Goal: Navigation & Orientation: Find specific page/section

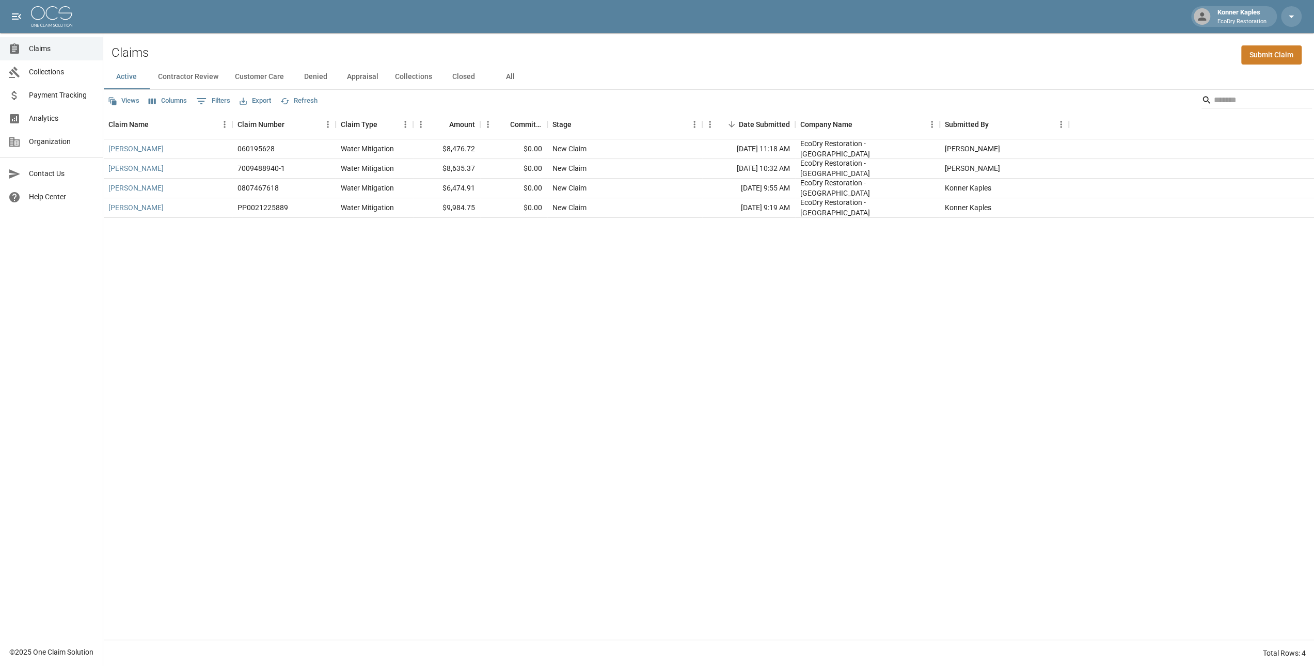
click at [60, 76] on span "Collections" at bounding box center [62, 72] width 66 height 11
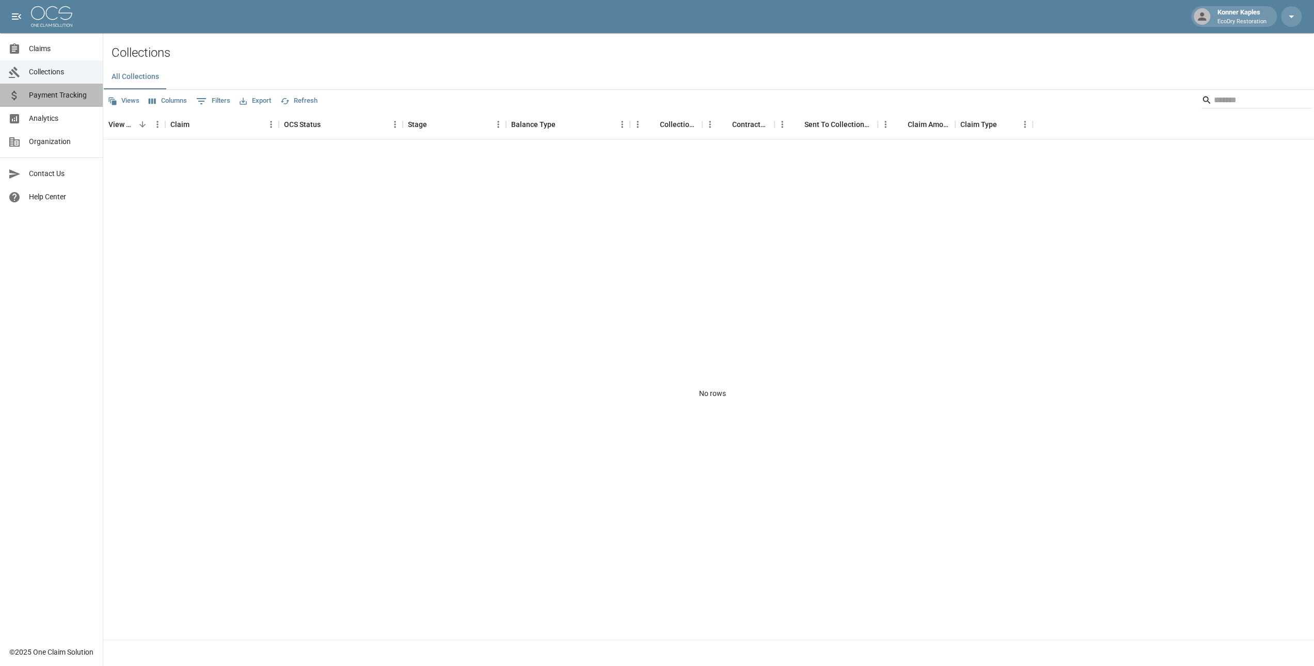
click at [59, 94] on span "Payment Tracking" at bounding box center [62, 95] width 66 height 11
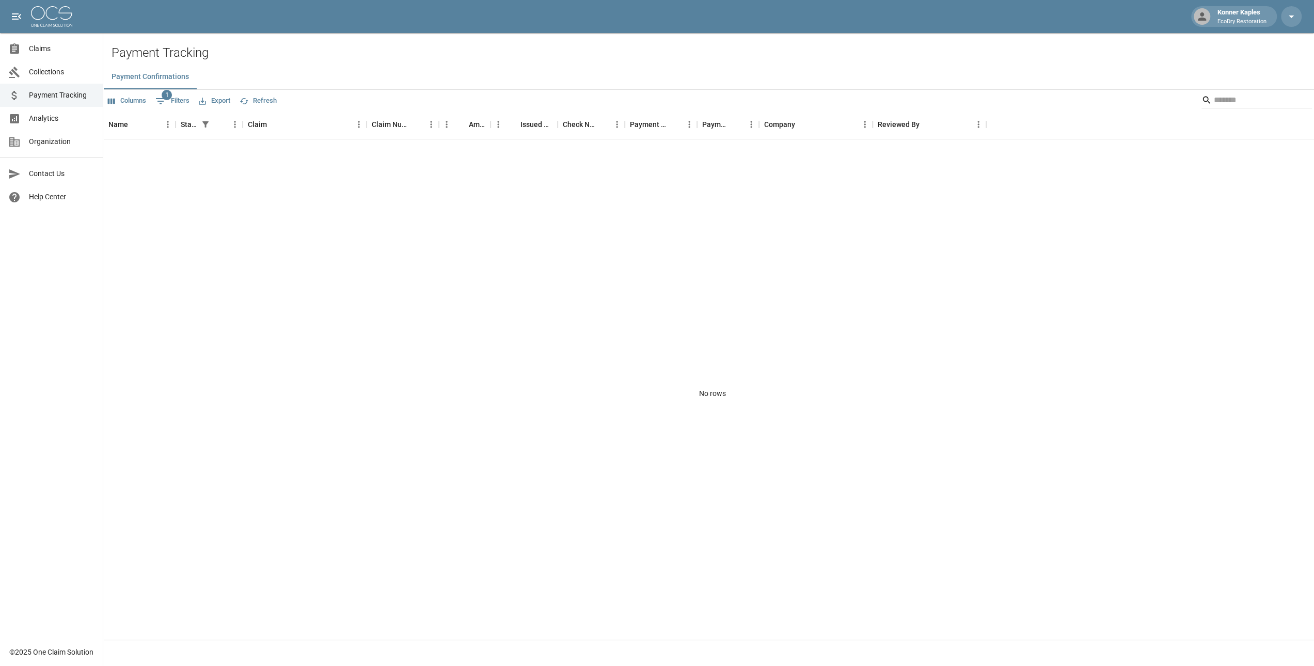
click at [49, 116] on span "Analytics" at bounding box center [62, 118] width 66 height 11
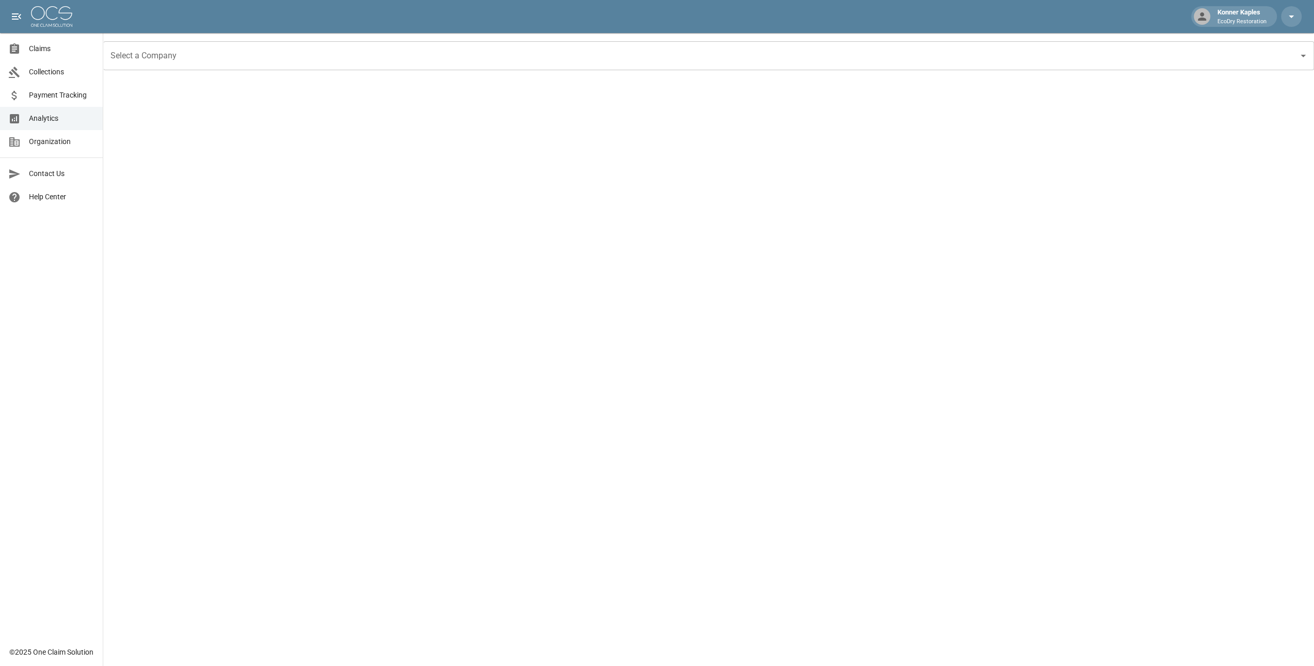
click at [149, 58] on input "Select a Company" at bounding box center [701, 56] width 1186 height 20
click at [162, 100] on li "EcoDry Restoration - [GEOGRAPHIC_DATA]" at bounding box center [708, 102] width 1210 height 19
click at [55, 57] on link "Claims" at bounding box center [51, 48] width 103 height 23
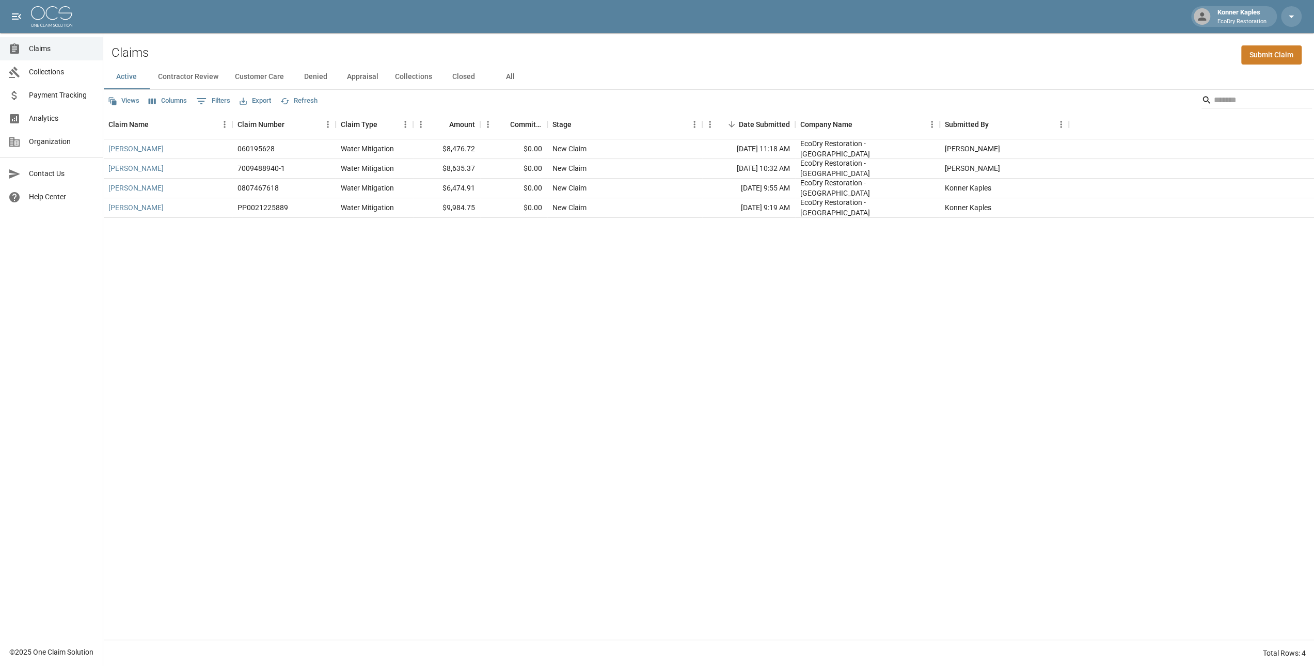
click at [134, 99] on button "Views" at bounding box center [123, 101] width 37 height 16
click at [289, 306] on div at bounding box center [660, 337] width 1321 height 674
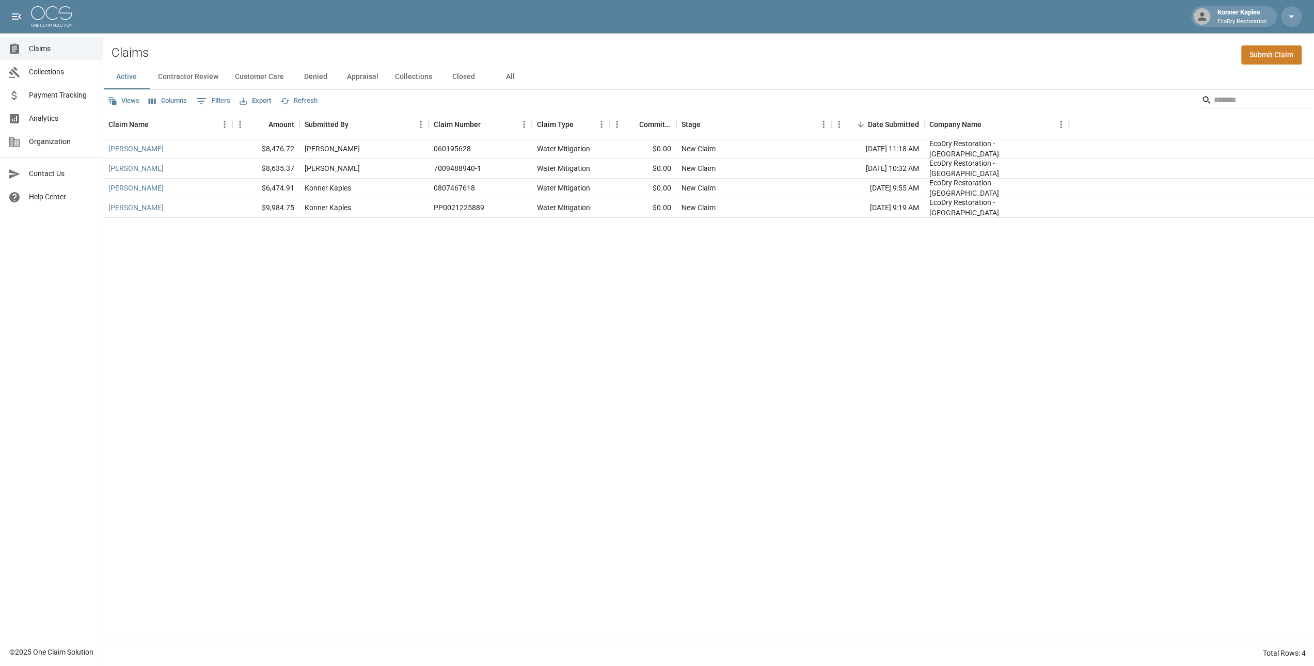
click at [130, 101] on button "Views" at bounding box center [123, 101] width 37 height 16
click at [127, 121] on div at bounding box center [123, 121] width 19 height 10
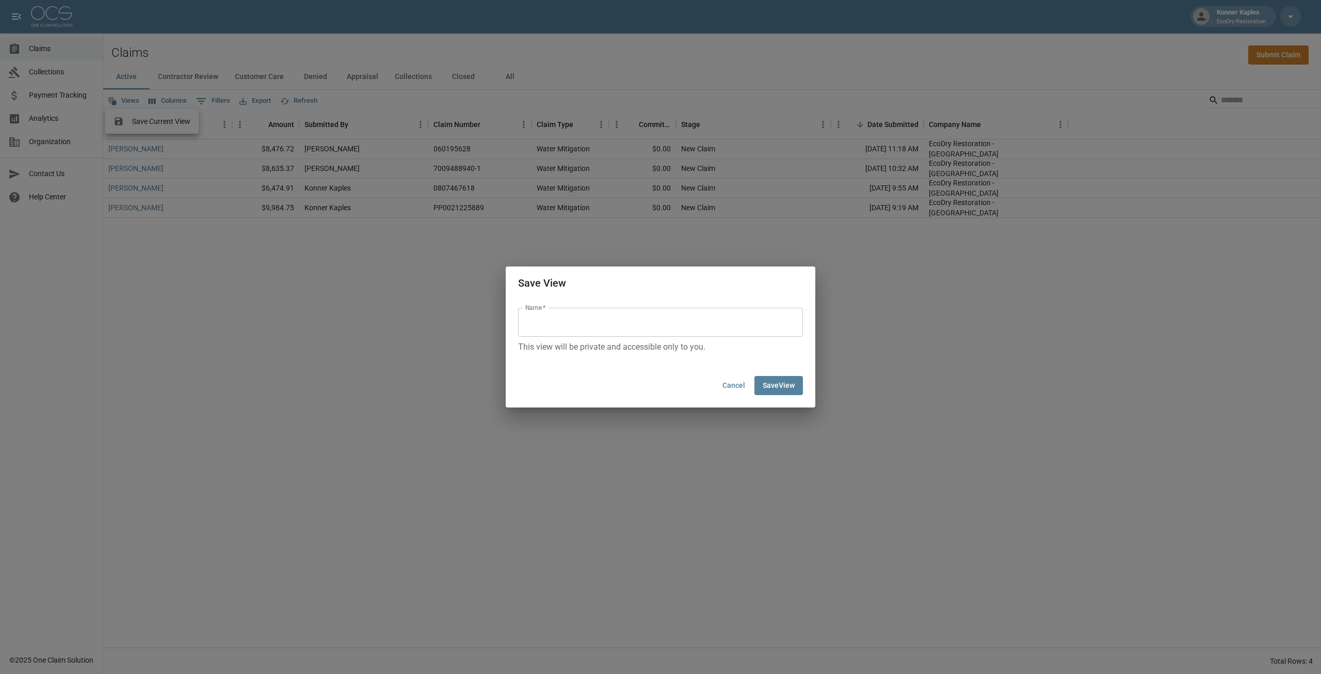
click at [597, 322] on input "Name   *" at bounding box center [660, 322] width 285 height 29
type input "**********"
click at [788, 385] on button "Save View" at bounding box center [779, 385] width 49 height 19
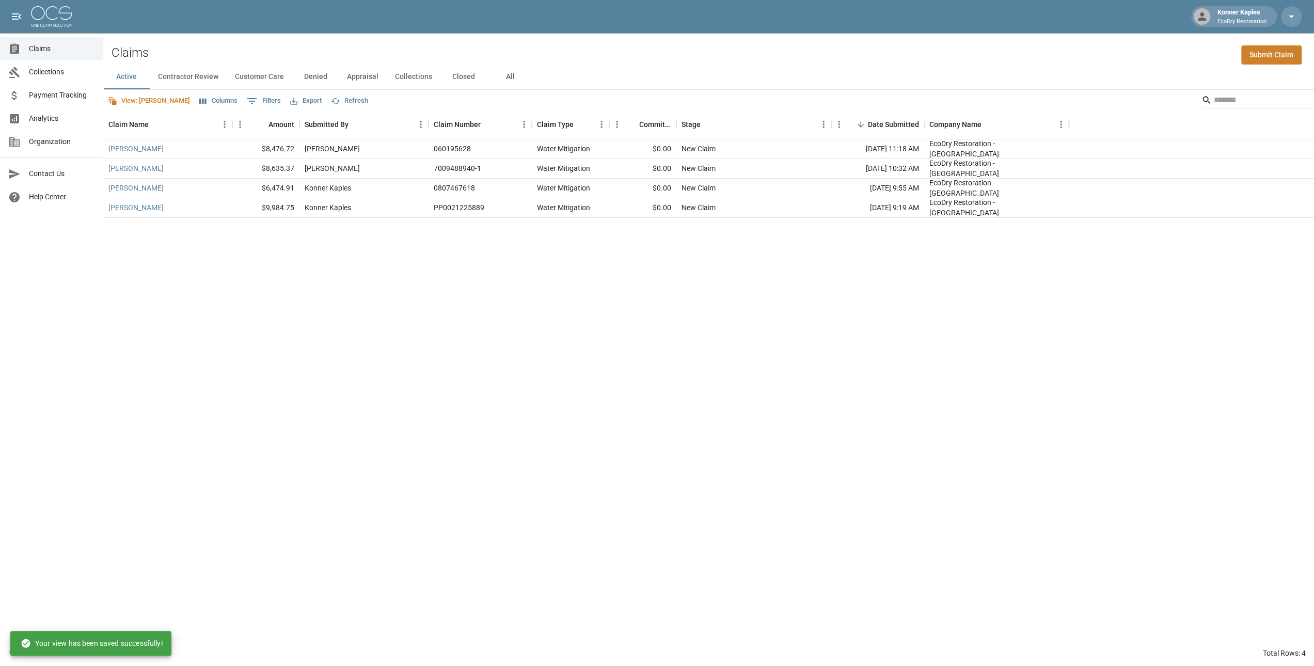
click at [614, 347] on div "[PERSON_NAME] $8,476.72 [PERSON_NAME] 060195628 Water Mitigation $0.00 New Clai…" at bounding box center [708, 389] width 1210 height 500
click at [50, 49] on span "Claims" at bounding box center [62, 48] width 66 height 11
click at [202, 79] on button "Contractor Review" at bounding box center [188, 77] width 77 height 25
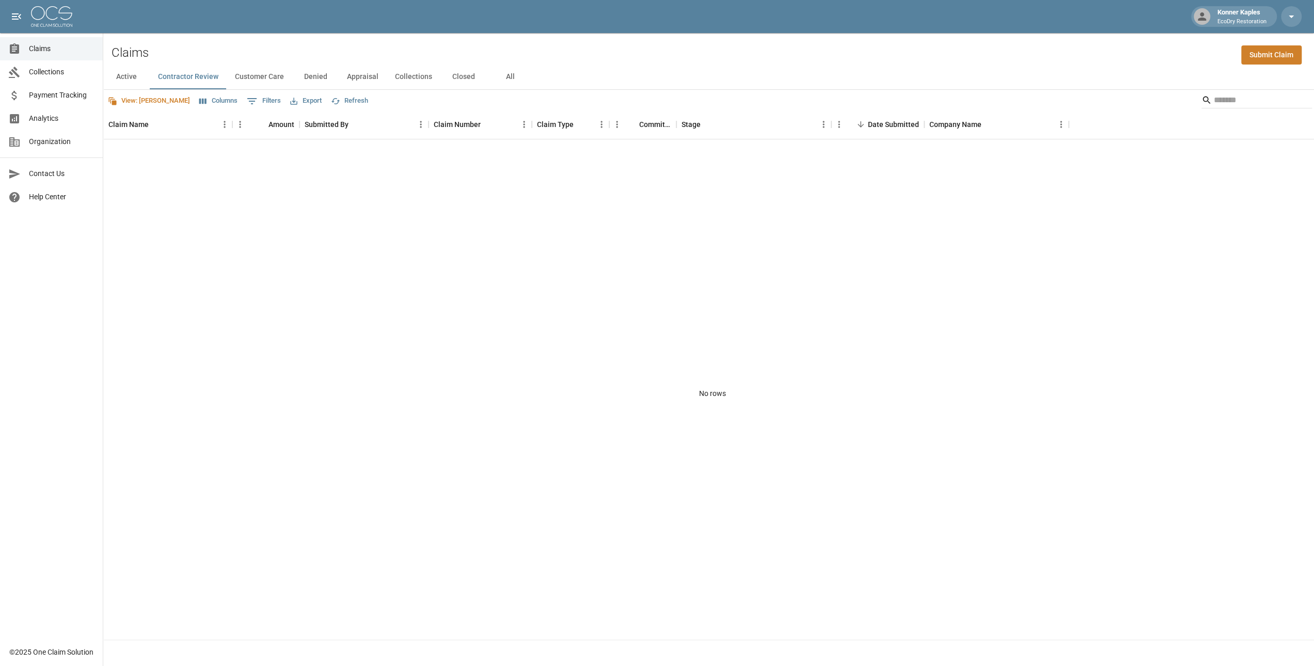
click at [271, 81] on button "Customer Care" at bounding box center [260, 77] width 66 height 25
click at [311, 81] on button "Denied" at bounding box center [315, 77] width 46 height 25
click at [352, 80] on button "Appraisal" at bounding box center [363, 77] width 48 height 25
click at [418, 79] on button "Collections" at bounding box center [414, 77] width 54 height 25
click at [460, 79] on button "Closed" at bounding box center [463, 77] width 46 height 25
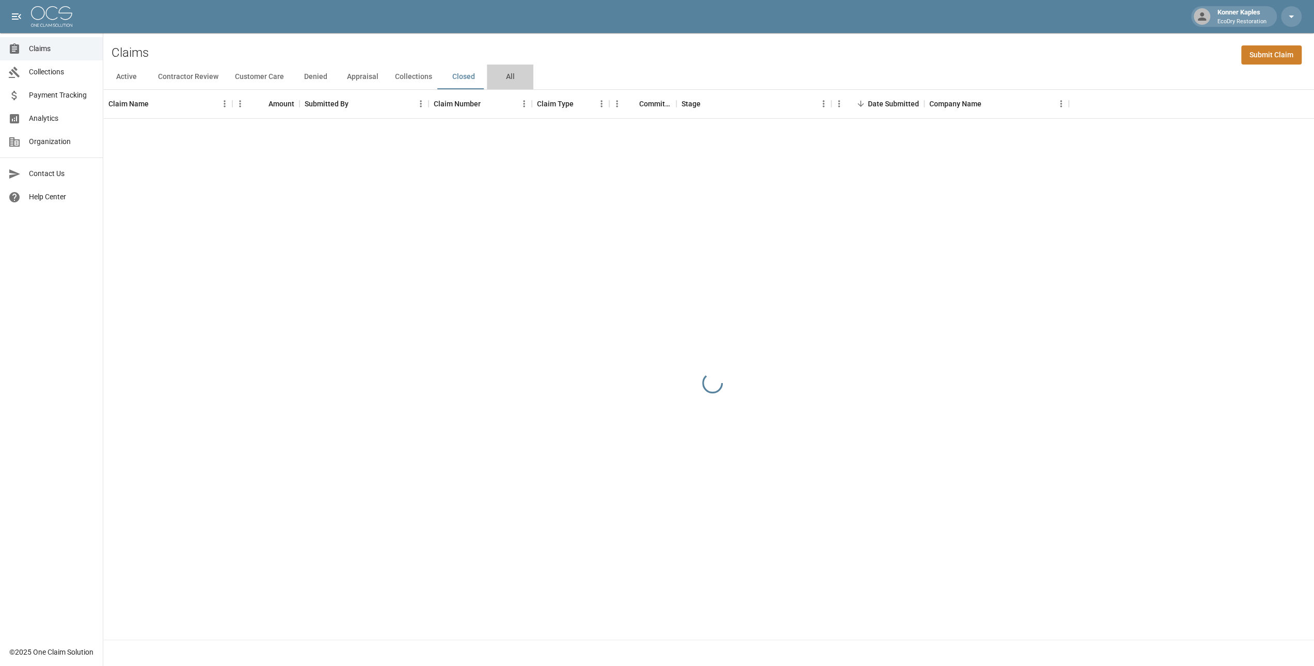
click at [509, 76] on button "All" at bounding box center [510, 77] width 46 height 25
click at [133, 75] on button "Active" at bounding box center [126, 77] width 46 height 25
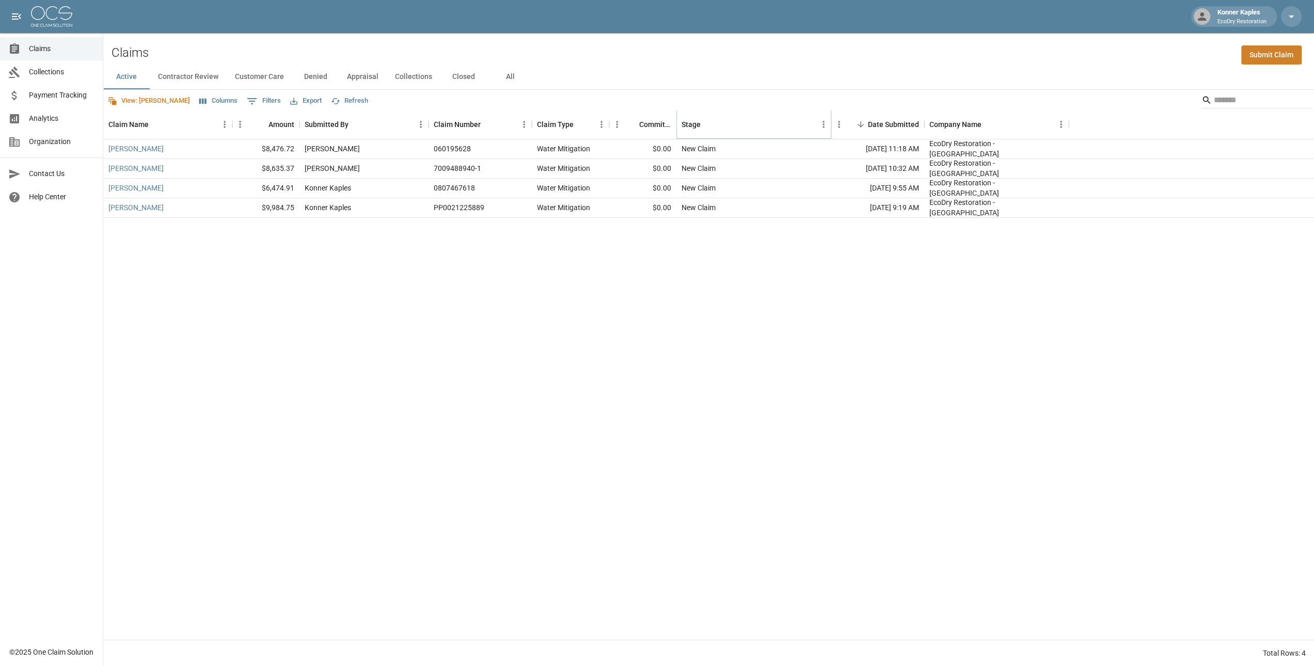
click at [822, 124] on icon "Menu" at bounding box center [823, 124] width 10 height 10
click at [775, 415] on div "[PERSON_NAME] $8,476.72 [PERSON_NAME] 060195628 Water Mitigation $0.00 New Clai…" at bounding box center [708, 389] width 1210 height 500
click at [65, 142] on span "Organization" at bounding box center [62, 141] width 66 height 11
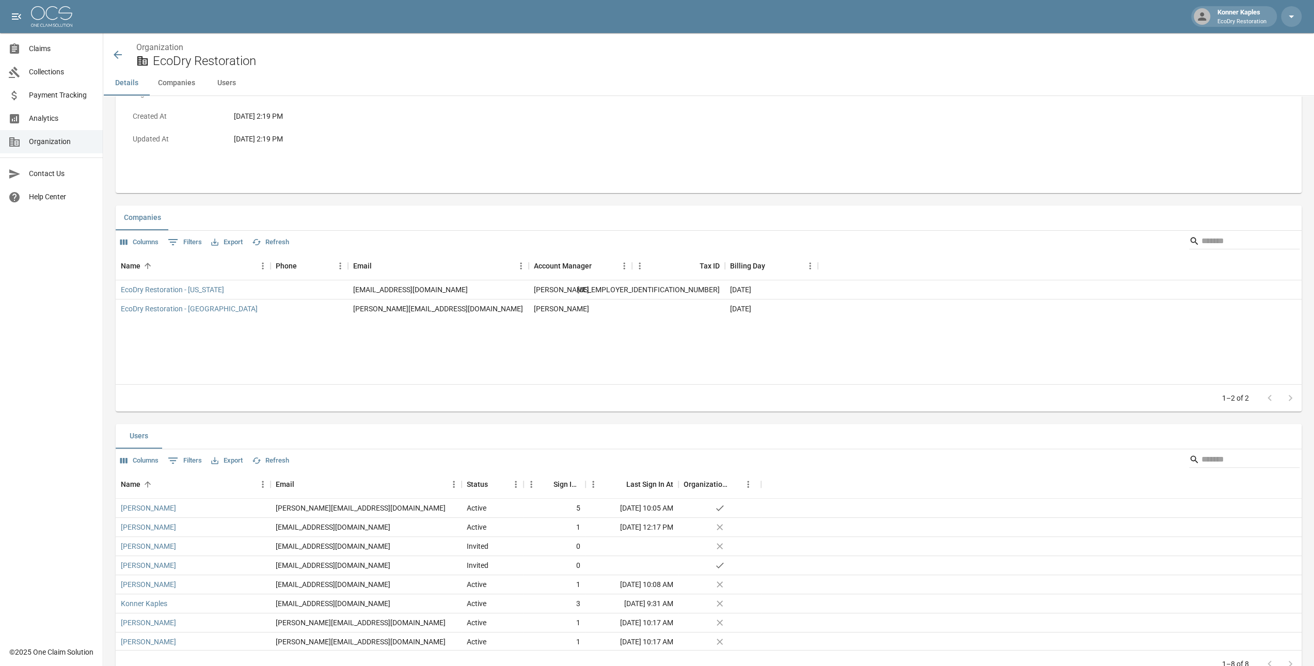
scroll to position [138, 0]
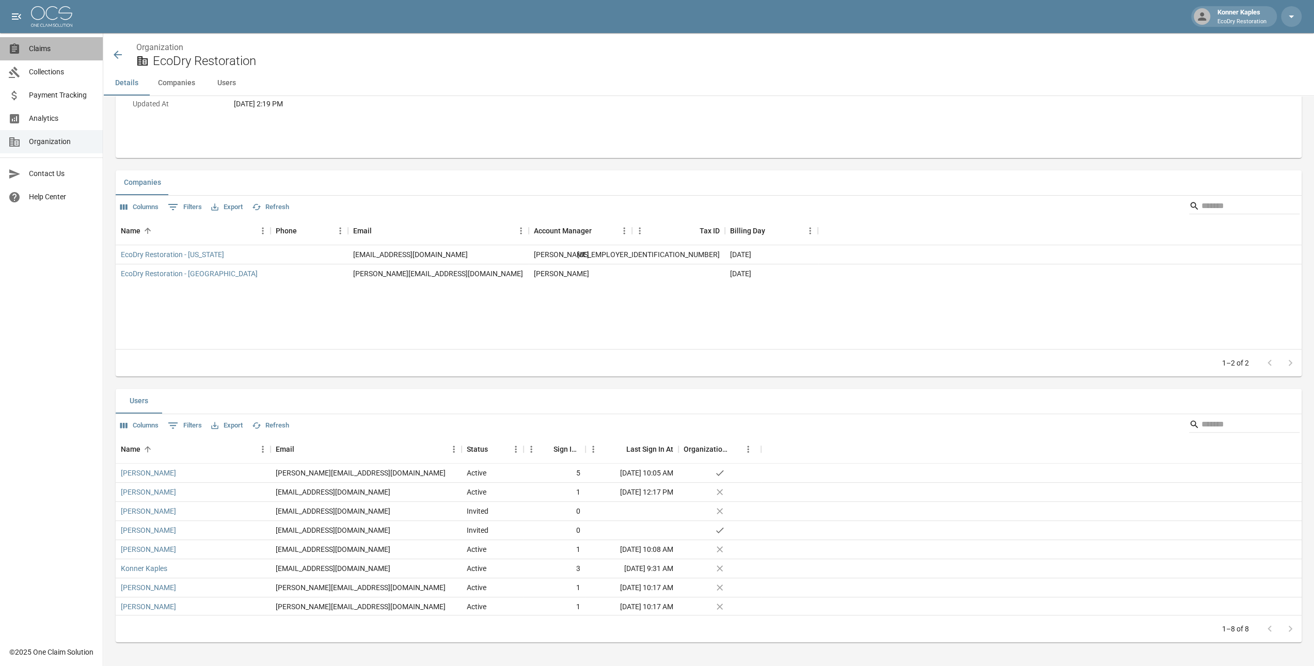
click at [53, 46] on span "Claims" at bounding box center [62, 48] width 66 height 11
